Goal: Task Accomplishment & Management: Manage account settings

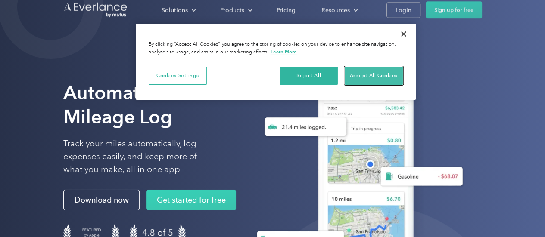
click at [375, 72] on button "Accept All Cookies" at bounding box center [374, 76] width 58 height 18
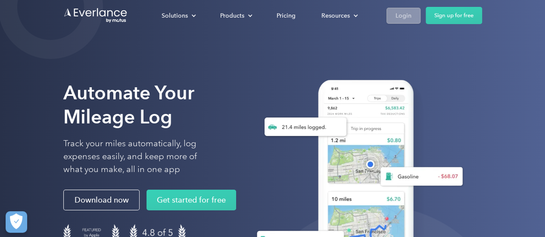
click at [406, 16] on div "Login" at bounding box center [403, 15] width 16 height 11
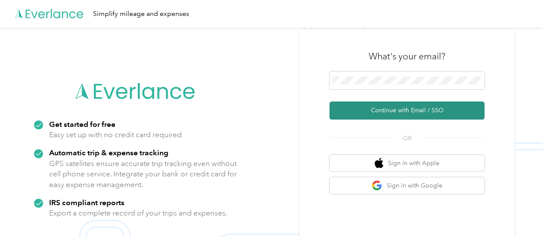
click at [398, 109] on button "Continue with Email / SSO" at bounding box center [407, 111] width 155 height 18
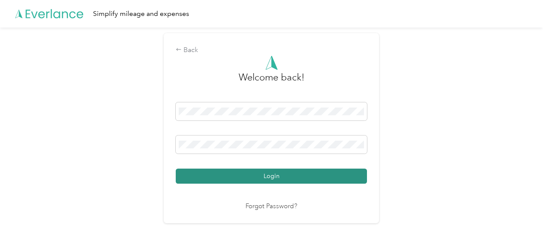
click at [264, 181] on button "Login" at bounding box center [271, 176] width 191 height 15
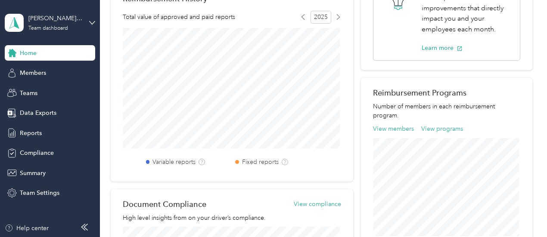
scroll to position [231, 0]
click at [19, 91] on div "Teams" at bounding box center [50, 93] width 90 height 16
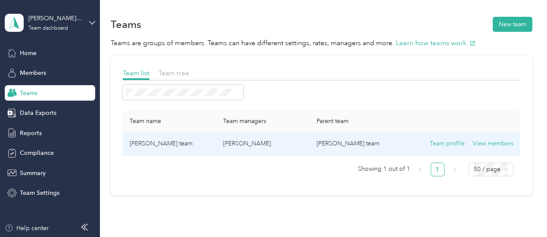
click at [151, 145] on td "Mandy Gifford's team" at bounding box center [169, 144] width 93 height 24
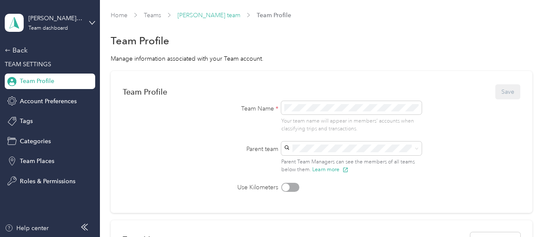
click at [200, 15] on link "Mandy Gifford's team" at bounding box center [208, 15] width 63 height 7
click at [51, 98] on span "Account Preferences" at bounding box center [48, 101] width 57 height 9
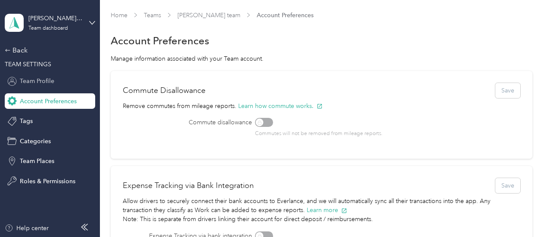
click at [38, 81] on span "Team Profile" at bounding box center [37, 81] width 34 height 9
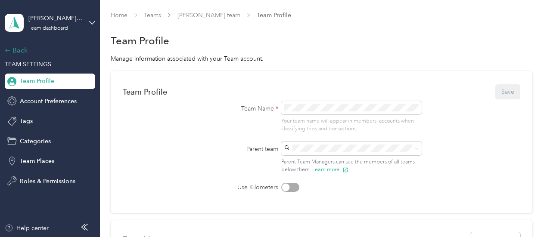
click at [17, 49] on div "Back" at bounding box center [48, 50] width 86 height 10
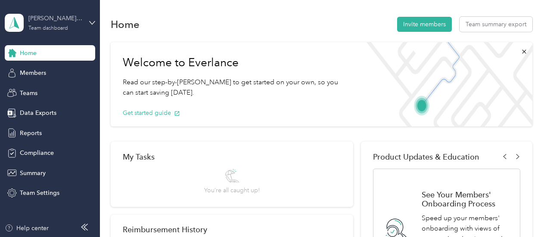
click at [52, 30] on div "Team dashboard" at bounding box center [48, 28] width 40 height 5
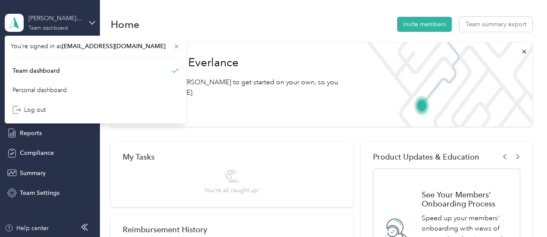
click at [51, 29] on div "Team dashboard" at bounding box center [48, 28] width 40 height 5
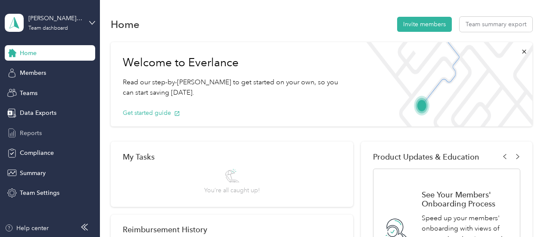
click at [28, 129] on span "Reports" at bounding box center [31, 133] width 22 height 9
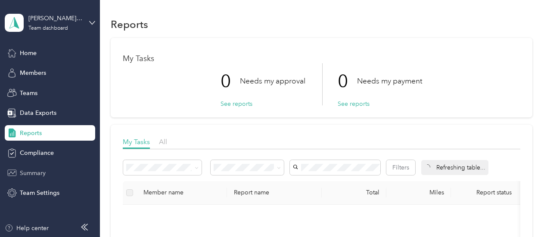
click at [25, 172] on span "Summary" at bounding box center [33, 173] width 26 height 9
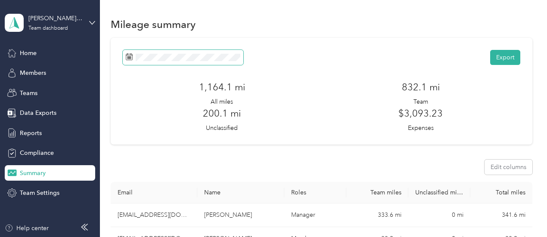
click at [127, 59] on icon at bounding box center [129, 56] width 7 height 7
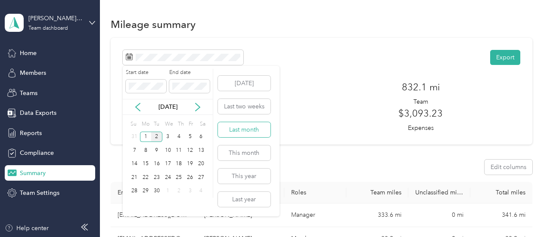
click at [254, 131] on button "Last month" at bounding box center [244, 129] width 53 height 15
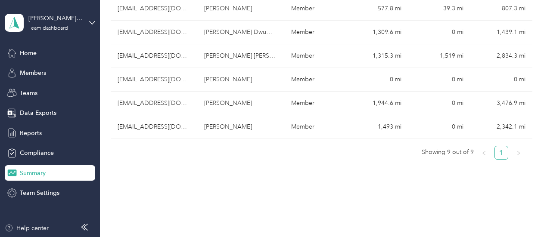
scroll to position [278, 0]
